Goal: Task Accomplishment & Management: Use online tool/utility

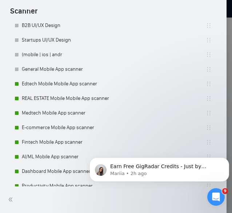
scroll to position [289, 0]
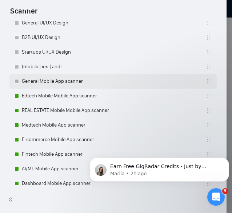
click at [39, 76] on link "General Mobile App scanner" at bounding box center [114, 81] width 184 height 15
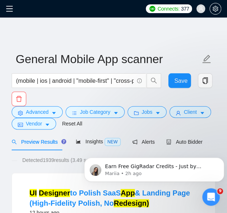
click html "Earn Free GigRadar Credits - Just by Sharing Your Story! 💬 Want more credits fo…"
drag, startPoint x: 185, startPoint y: 141, endPoint x: 62, endPoint y: 28, distance: 166.9
click at [185, 141] on span "Auto Bidder" at bounding box center [184, 142] width 36 height 6
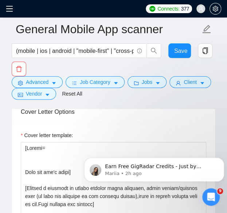
scroll to position [905, 0]
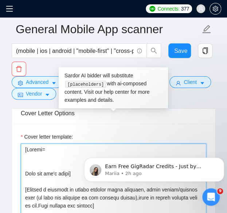
paste textarea "CLNT: Break the cycle|URL: [URL][DOMAIN_NAME] | CBT-based app for breaking anxi…"
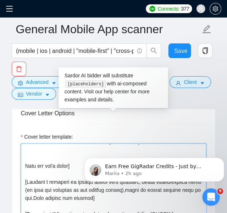
scroll to position [44, 0]
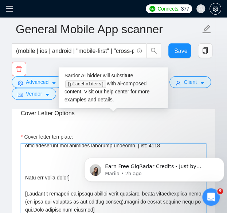
paste textarea "CLNT:Sprrintly|URL:[URL][DOMAIN_NAME] | Task management app with smart scheduli…"
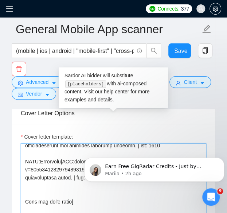
paste textarea "CLNT:LivinginIndianapolis|URL:[URL][DOMAIN_NAME] | Travel planning app with per…"
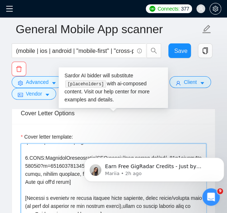
scroll to position [80, 0]
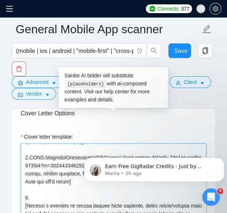
paste textarea "CLNT:LivinginIndianapolis|URL:[URL][DOMAIN_NAME] | Travel planning app with per…"
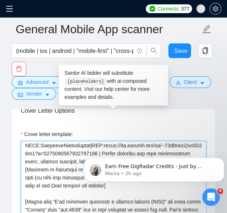
scroll to position [138, 0]
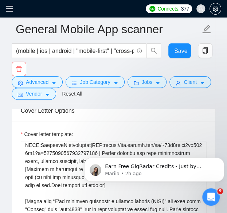
drag, startPoint x: 166, startPoint y: 151, endPoint x: 24, endPoint y: 134, distance: 143.0
click html "Earn Free GigRadar Credits - Just by Sharing Your Story! 💬 Want more credits fo…"
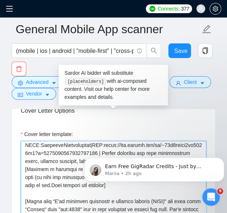
drag, startPoint x: 107, startPoint y: 277, endPoint x: 167, endPoint y: 149, distance: 141.1
paste textarea "WiseWallet|URL:[URL][DOMAIN_NAME] | Finance management app for budgeting and sa…"
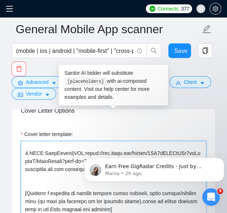
scroll to position [118, 0]
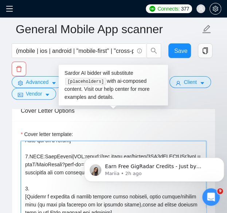
paste textarea "CLNT:WiseWallet|URL:[URL][DOMAIN_NAME] | Finance management app for budgeting a…"
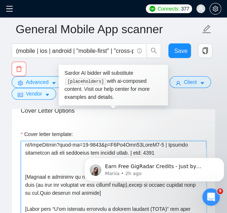
scroll to position [186, 0]
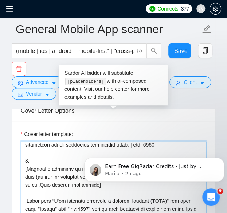
paste textarea "CLNT:WiseWallet|URL:[URL][DOMAIN_NAME] | Finance management app for budgeting a…"
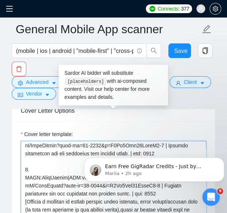
scroll to position [175, 0]
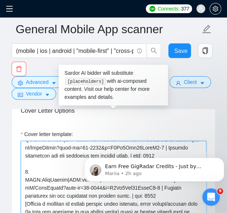
drag, startPoint x: 107, startPoint y: 312, endPoint x: 163, endPoint y: 185, distance: 139.0
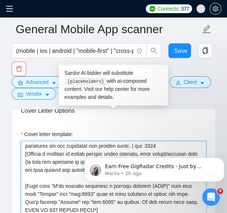
scroll to position [217, 0]
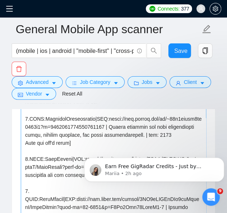
scroll to position [62, 0]
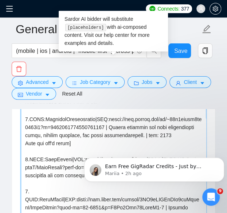
drag, startPoint x: 74, startPoint y: 132, endPoint x: 20, endPoint y: 130, distance: 54.7
click at [20, 130] on div "Cover letter template:" at bounding box center [113, 167] width 203 height 201
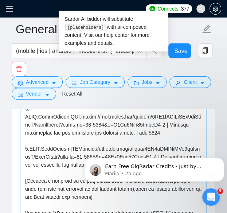
scroll to position [152, 0]
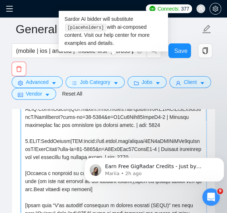
click at [52, 158] on textarea "Cover letter template:" at bounding box center [113, 169] width 185 height 164
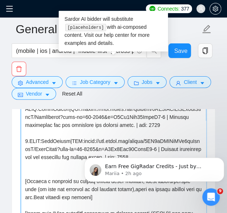
paste textarea "Read but don't write]"
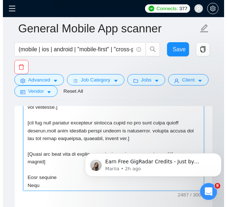
scroll to position [1017, 0]
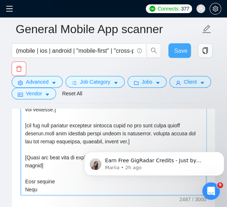
type textarea "[Folder= 1. CLNT: Break the cycle|URL: [URL][DOMAIN_NAME] | CBT-based app for b…"
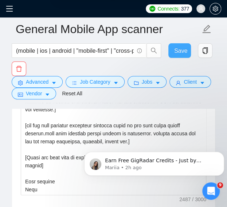
click at [177, 48] on span "Save" at bounding box center [180, 50] width 13 height 9
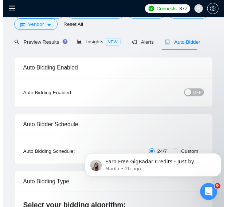
scroll to position [0, 0]
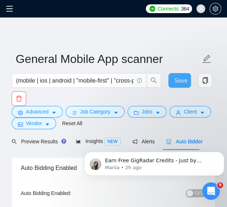
click at [183, 74] on button "Save" at bounding box center [179, 80] width 23 height 15
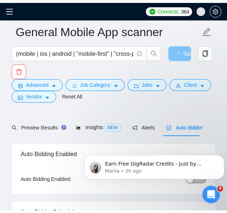
scroll to position [77, 0]
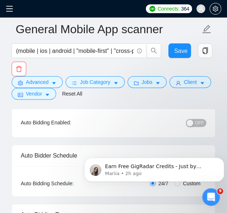
click at [196, 119] on span "OFF" at bounding box center [199, 123] width 9 height 8
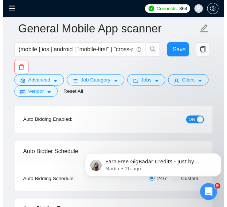
scroll to position [146, 0]
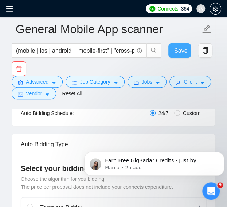
click at [175, 55] on span "Save" at bounding box center [180, 50] width 13 height 9
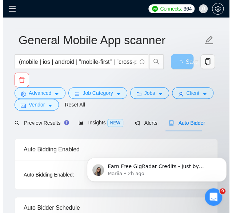
scroll to position [0, 0]
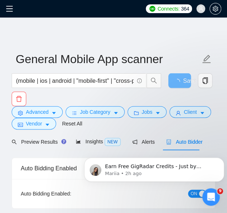
click at [8, 8] on icon "menu" at bounding box center [9, 8] width 7 height 7
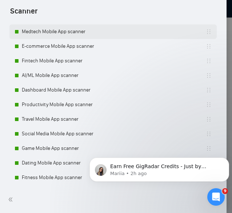
scroll to position [384, 0]
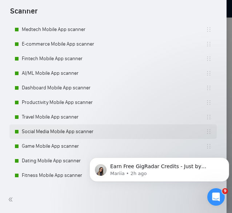
click at [44, 133] on link "Social Media Mobile App scanner" at bounding box center [114, 131] width 184 height 15
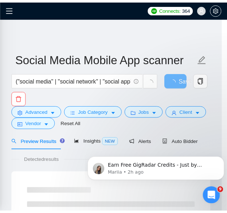
scroll to position [320, 0]
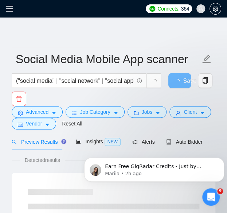
click html "Earn Free GigRadar Credits - Just by Sharing Your Story! 💬 Want more credits fo…"
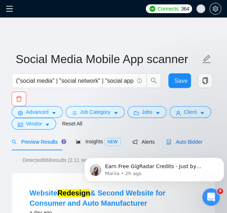
click at [176, 141] on span "Auto Bidder" at bounding box center [184, 142] width 36 height 6
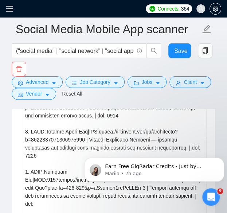
scroll to position [76, 0]
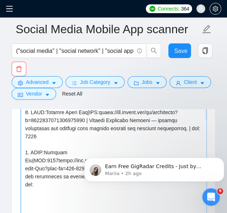
click at [50, 161] on textarea "Cover letter template:" at bounding box center [113, 184] width 185 height 164
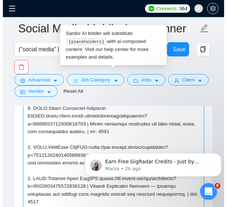
scroll to position [4, 0]
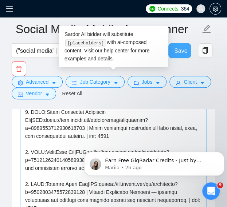
type textarea "[Loremi= 7. DOLO:Sitam Consectet Adipiscin Eli|SED:doeiu://tem.incidi.utl/etdol…"
drag, startPoint x: 187, startPoint y: 43, endPoint x: 52, endPoint y: 142, distance: 167.9
click at [187, 43] on button "Save" at bounding box center [179, 50] width 23 height 15
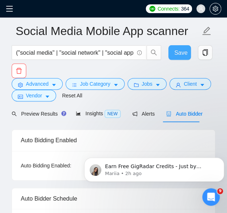
scroll to position [19, 0]
